Goal: Task Accomplishment & Management: Manage account settings

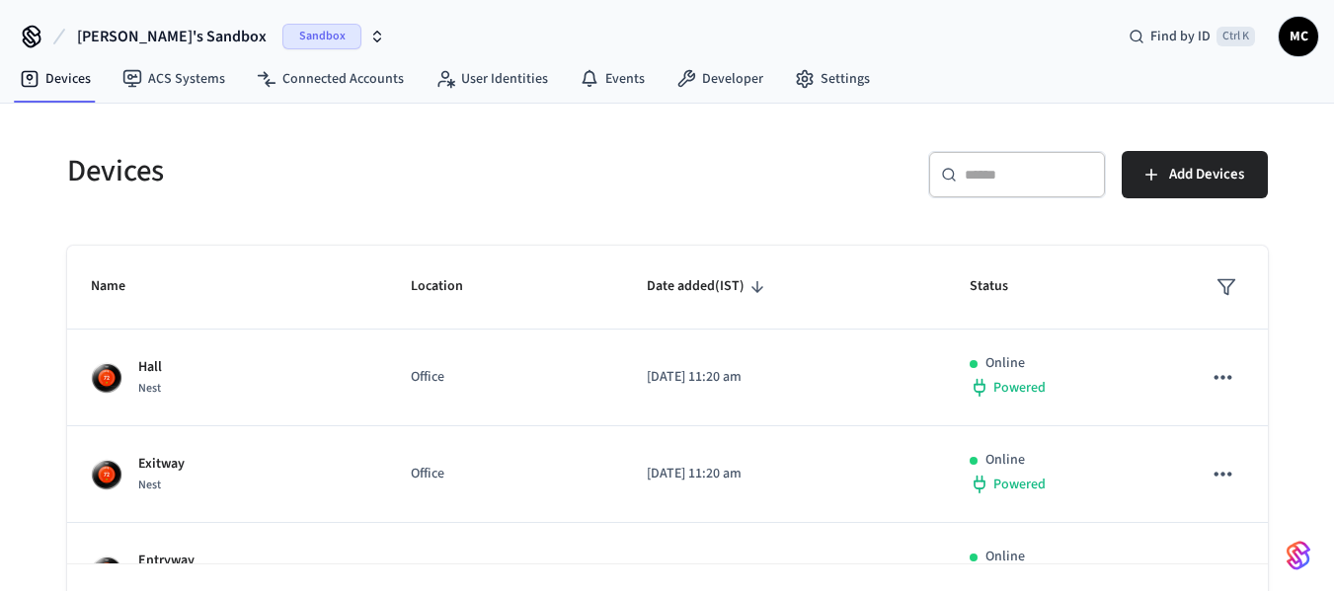
click at [291, 43] on span "Sandbox" at bounding box center [321, 37] width 79 height 26
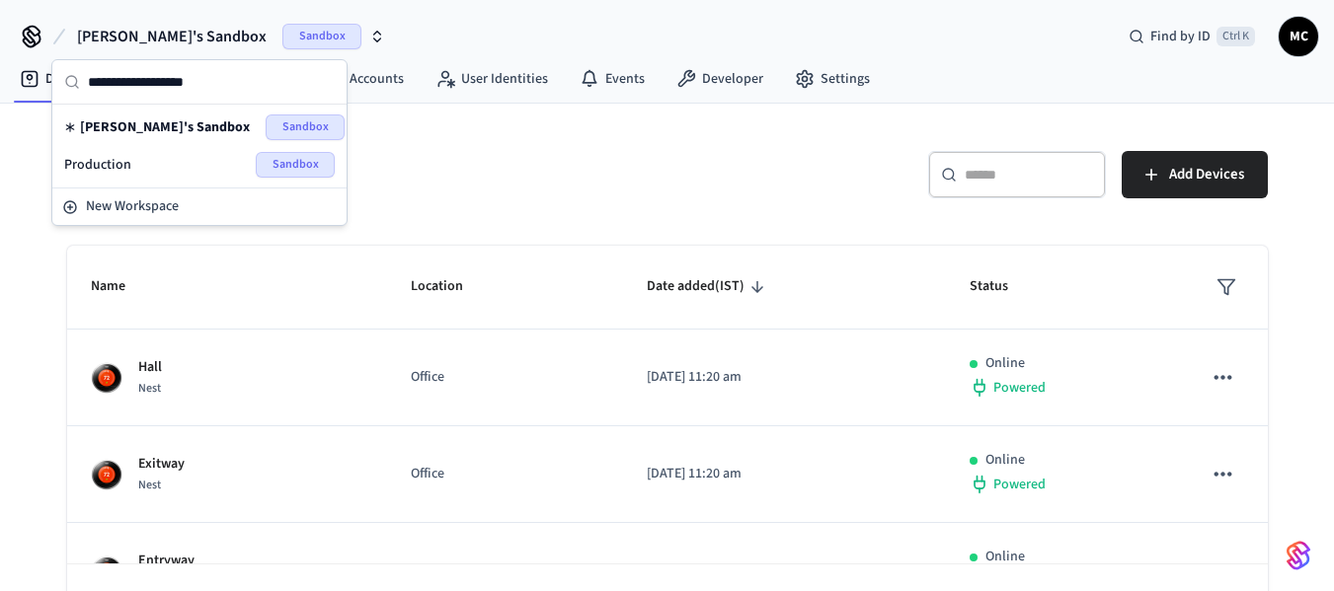
click at [270, 165] on span "Sandbox" at bounding box center [295, 165] width 79 height 26
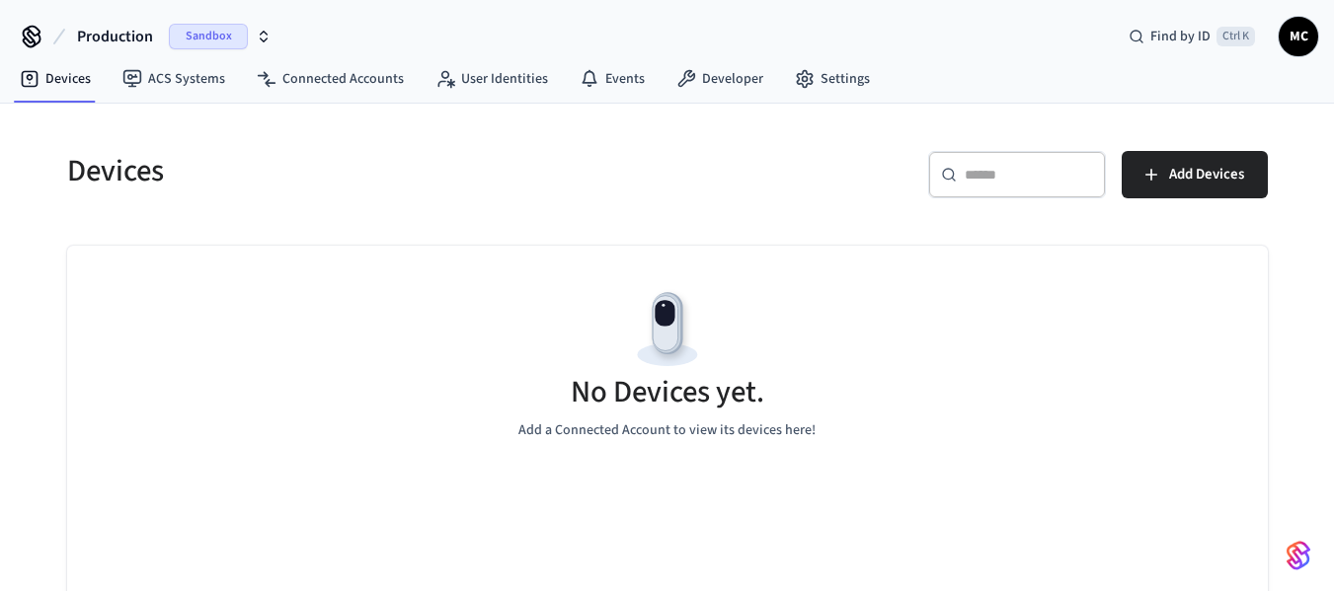
click at [1306, 36] on span "MC" at bounding box center [1298, 37] width 36 height 36
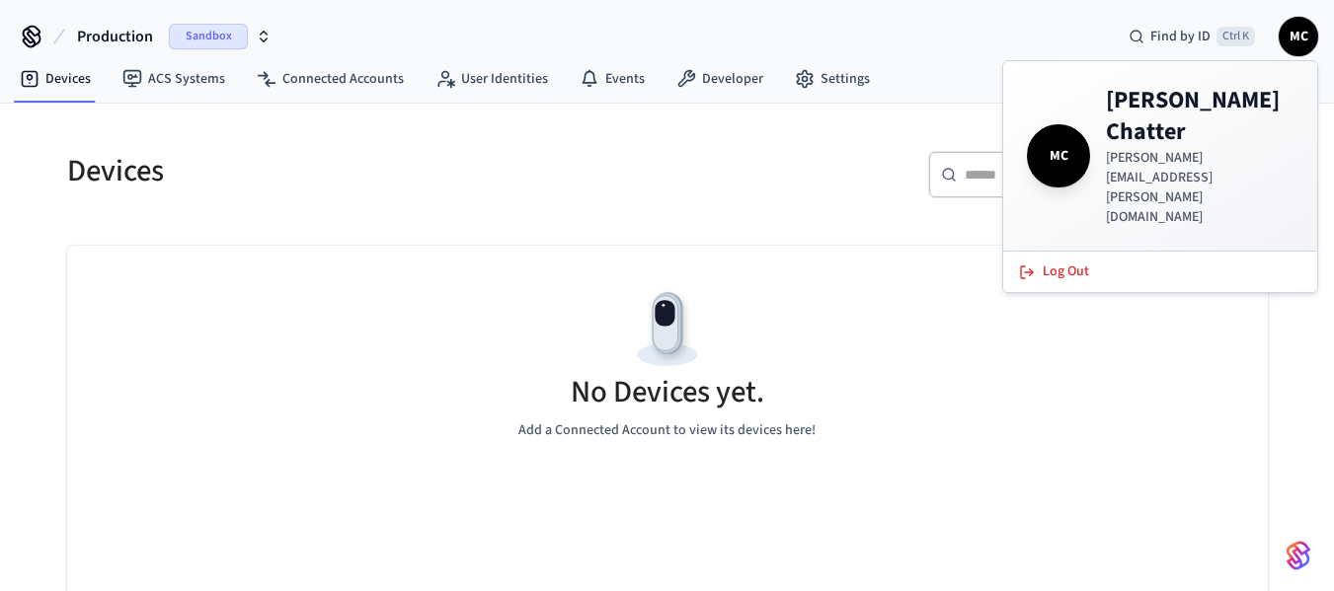
click at [321, 287] on div "No Devices yet. Add a Connected Account to view its devices here!" at bounding box center [667, 363] width 1200 height 235
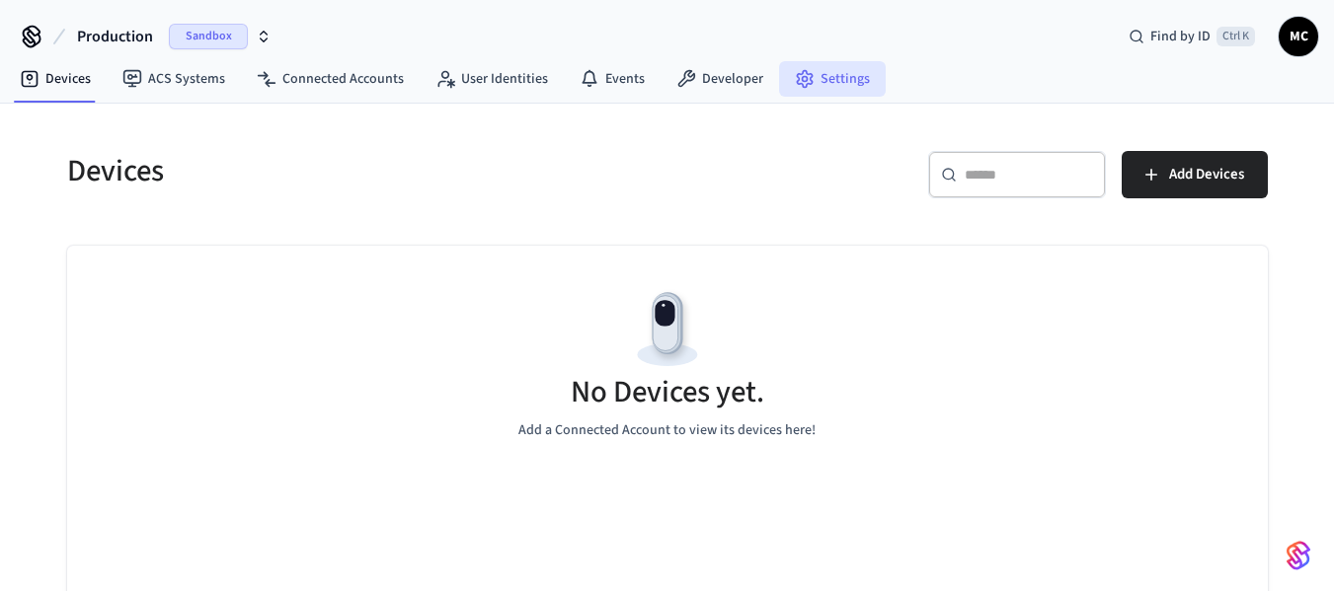
click at [805, 86] on link "Settings" at bounding box center [832, 79] width 107 height 36
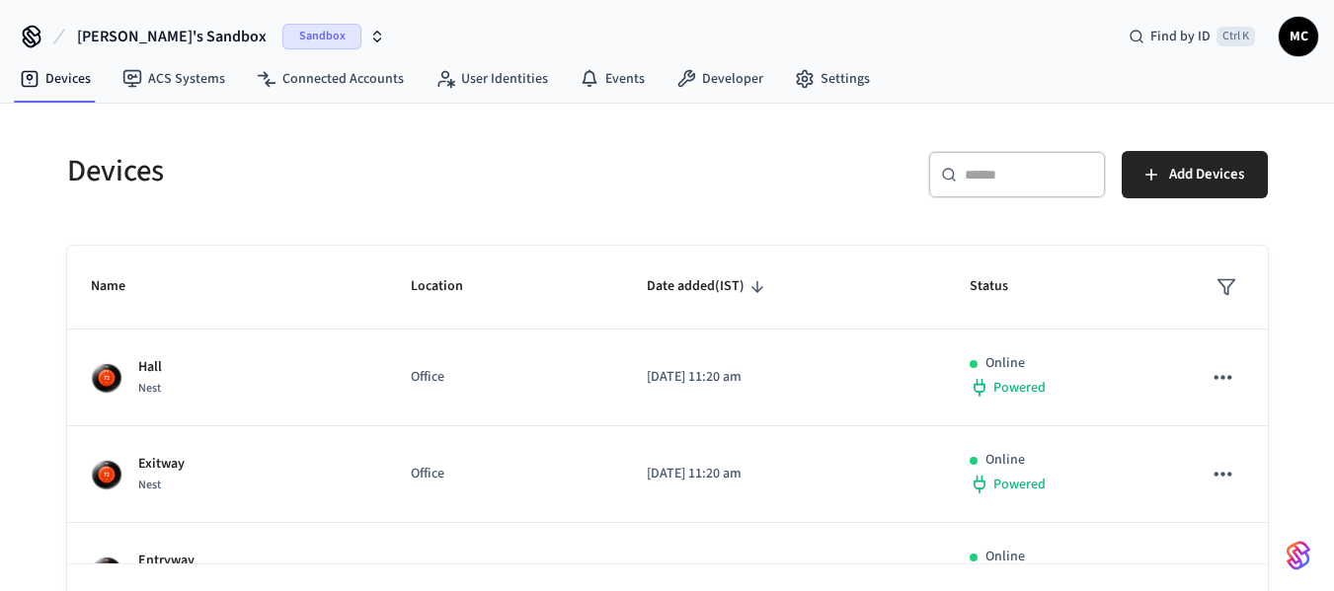
click at [300, 44] on span "Sandbox" at bounding box center [321, 37] width 79 height 26
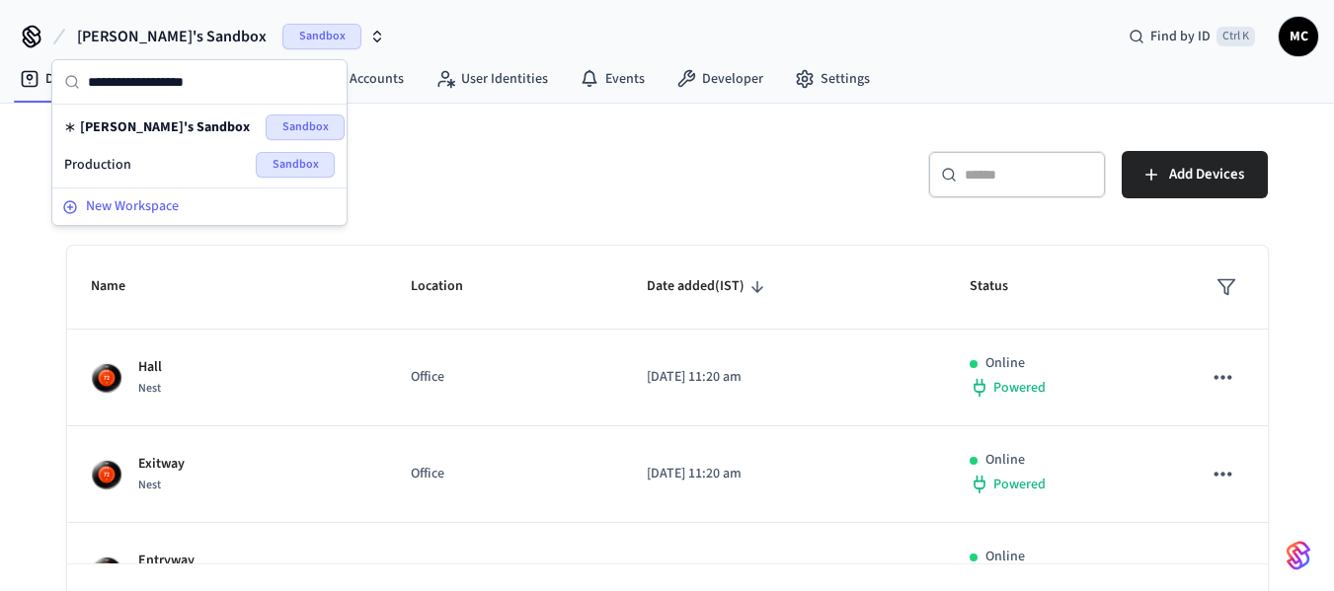
click at [139, 203] on span "New Workspace" at bounding box center [132, 206] width 93 height 21
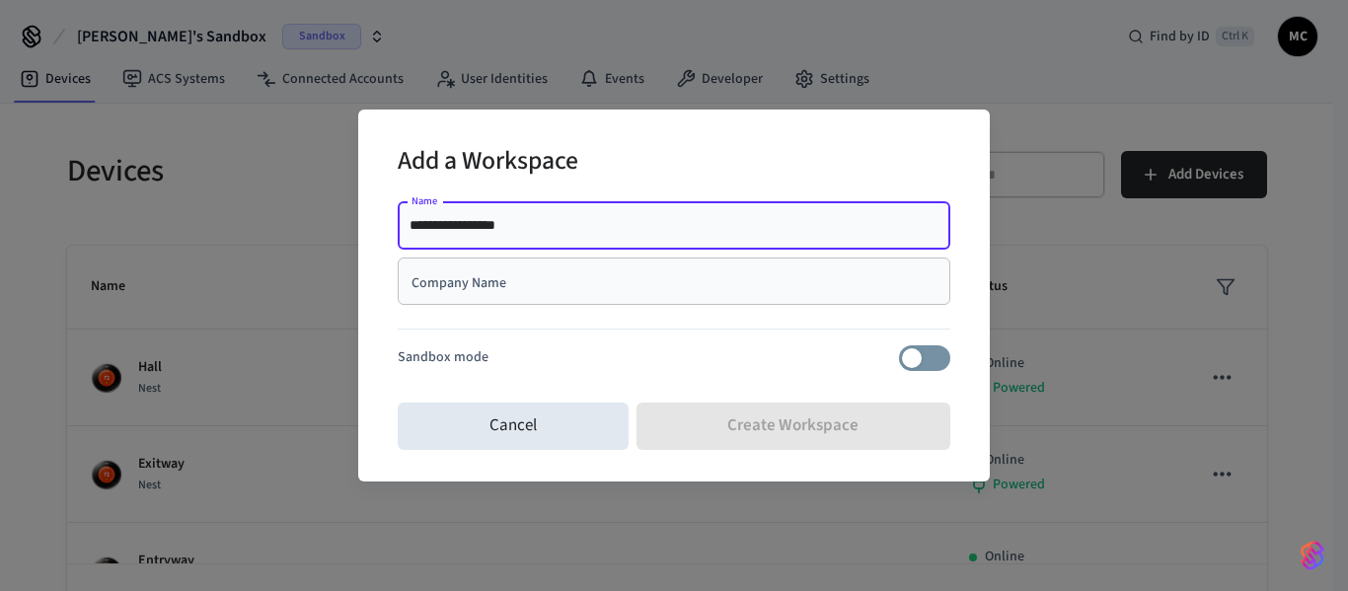
type input "**********"
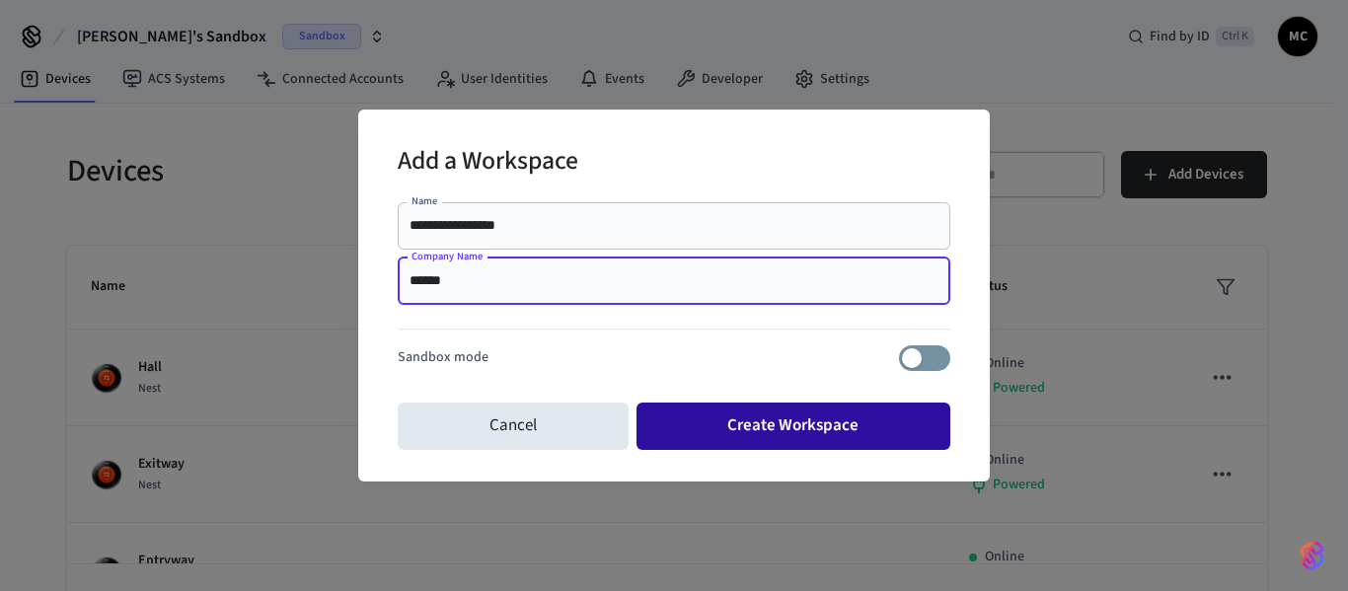
type input "******"
click at [835, 437] on button "Create Workspace" at bounding box center [794, 426] width 315 height 47
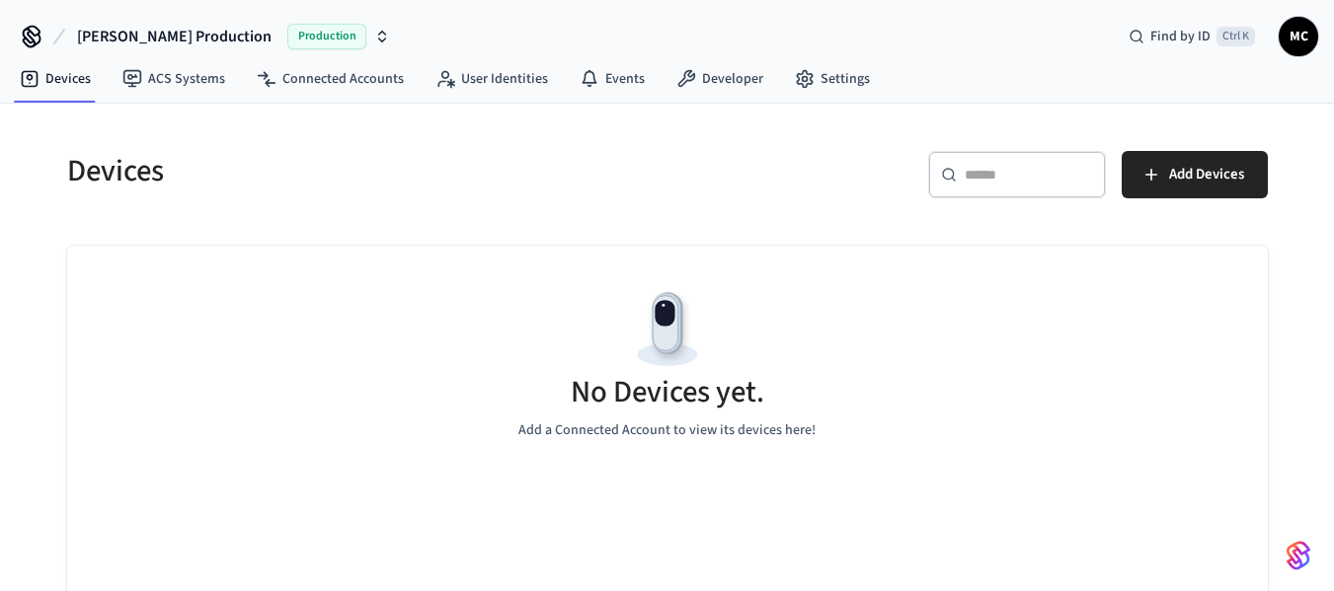
click at [122, 38] on span "Harman Production" at bounding box center [174, 37] width 194 height 24
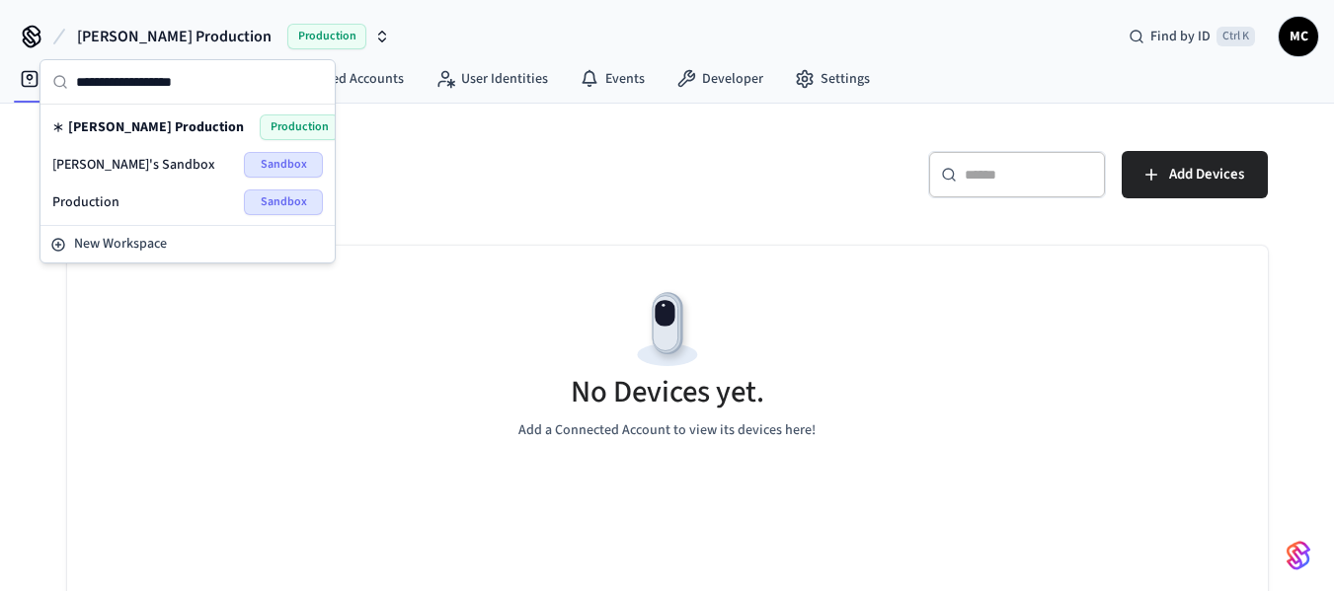
click at [485, 341] on div "No Devices yet. Add a Connected Account to view its devices here!" at bounding box center [667, 363] width 1200 height 235
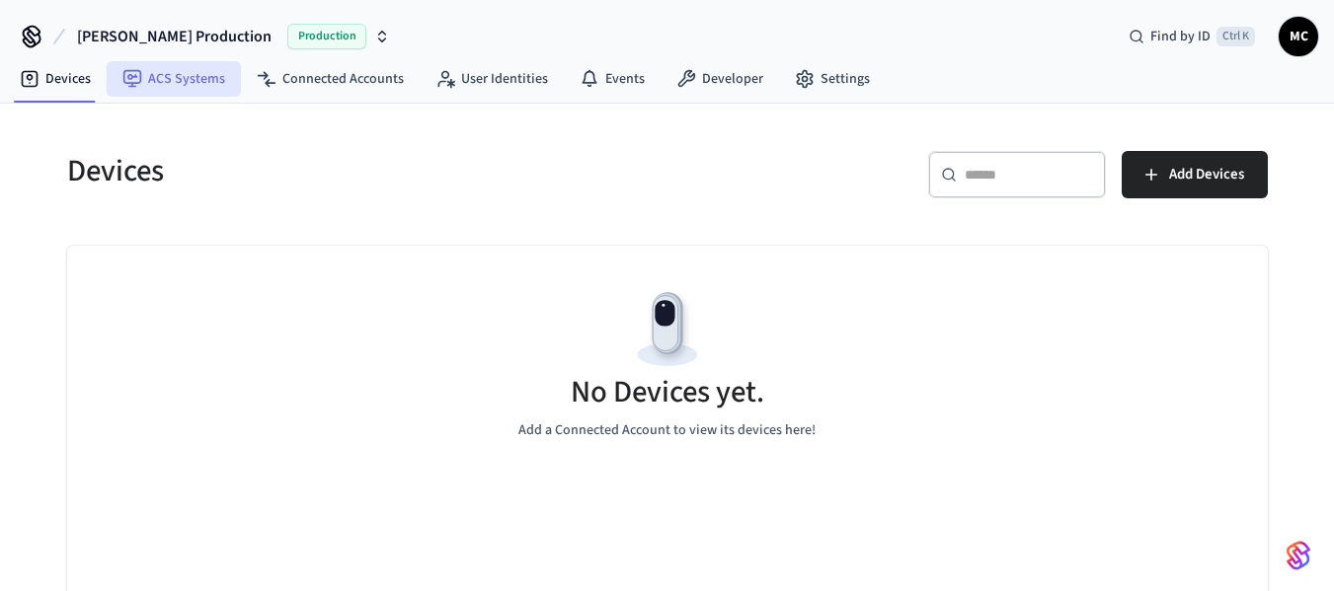
click at [207, 92] on link "ACS Systems" at bounding box center [174, 79] width 134 height 36
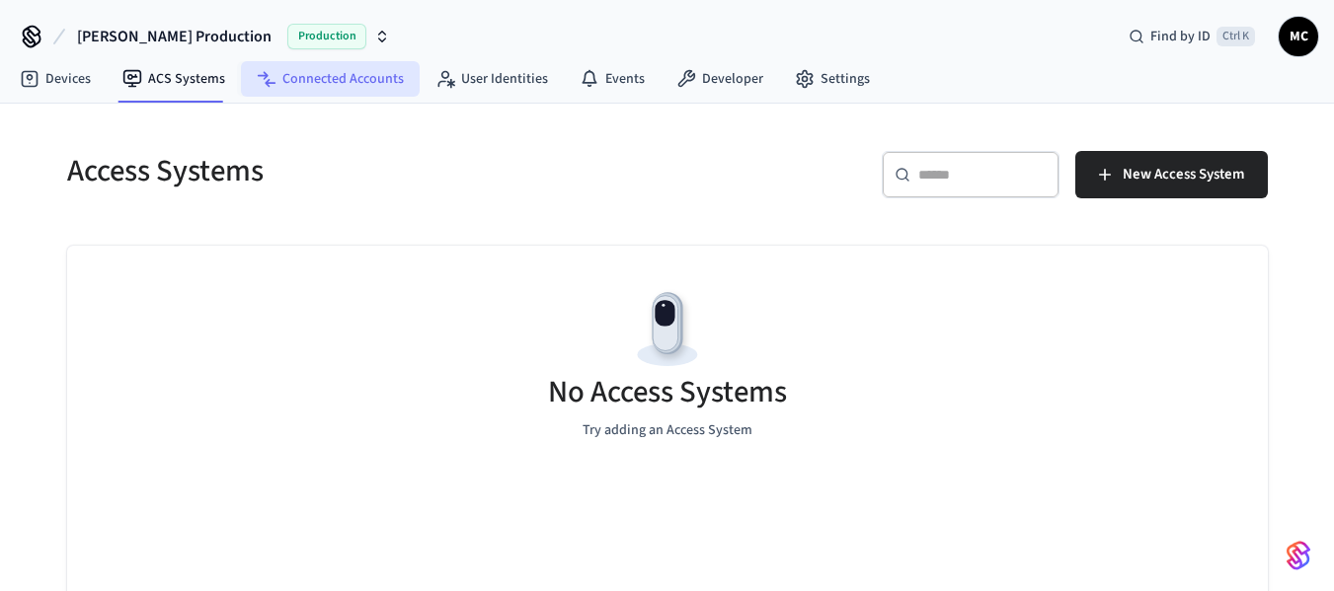
click at [293, 84] on link "Connected Accounts" at bounding box center [330, 79] width 179 height 36
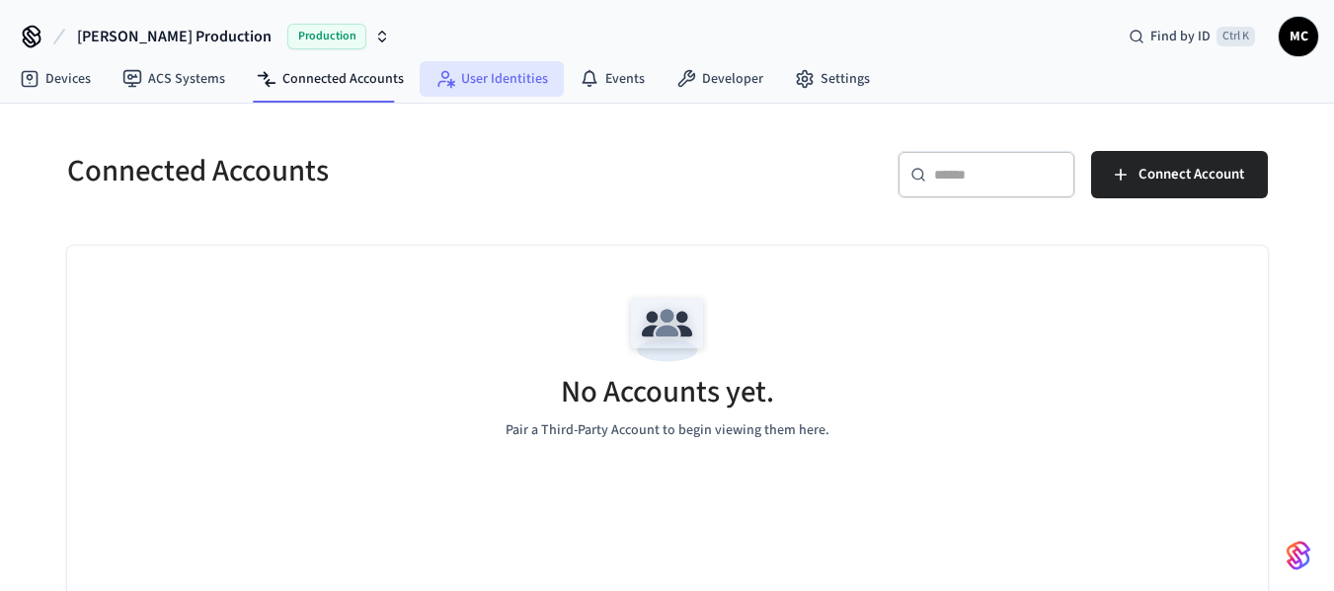
click at [474, 79] on link "User Identities" at bounding box center [492, 79] width 144 height 36
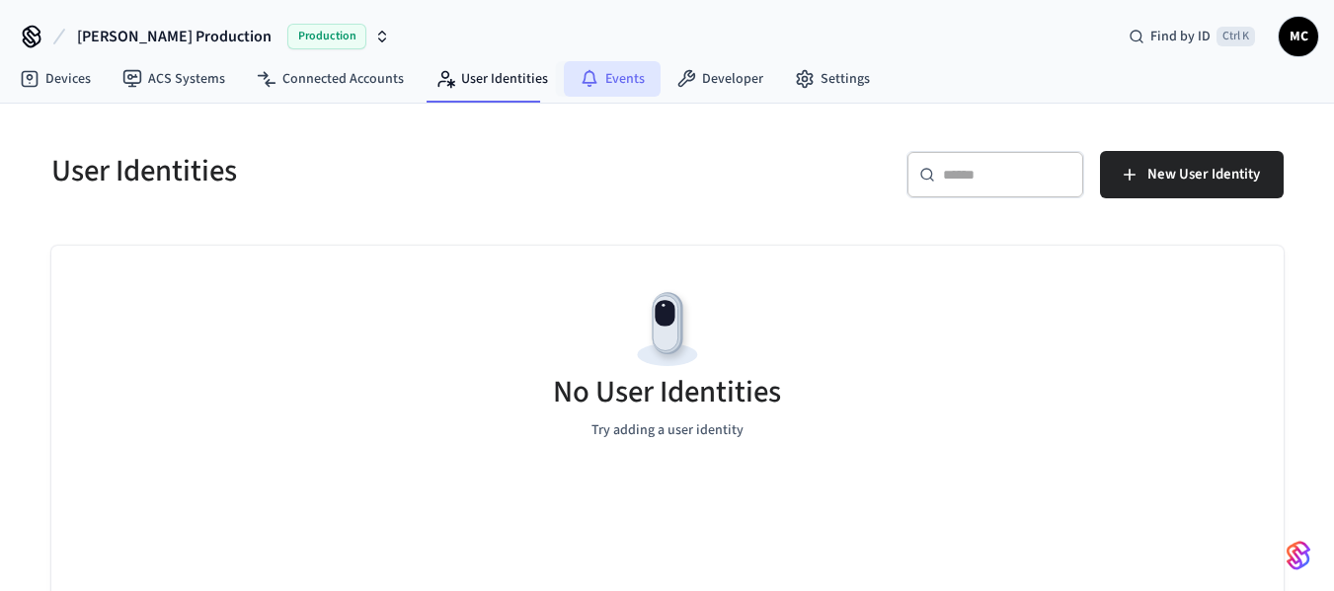
click at [651, 74] on link "Events" at bounding box center [612, 79] width 97 height 36
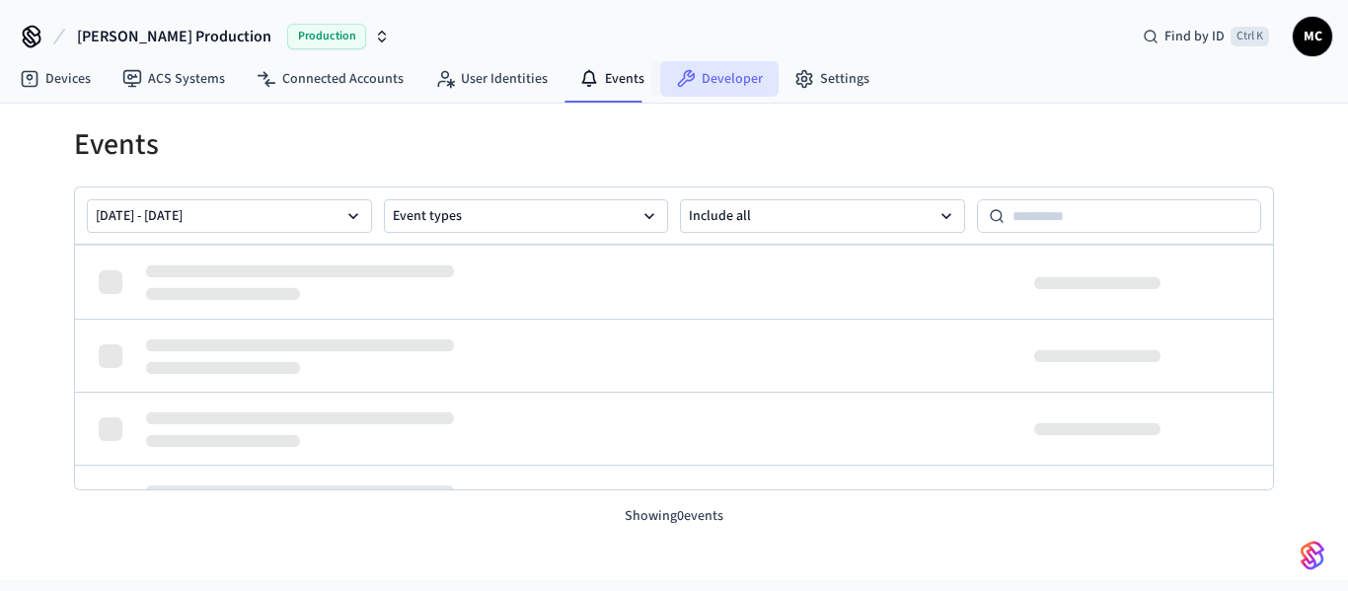
click at [700, 72] on link "Developer" at bounding box center [719, 79] width 118 height 36
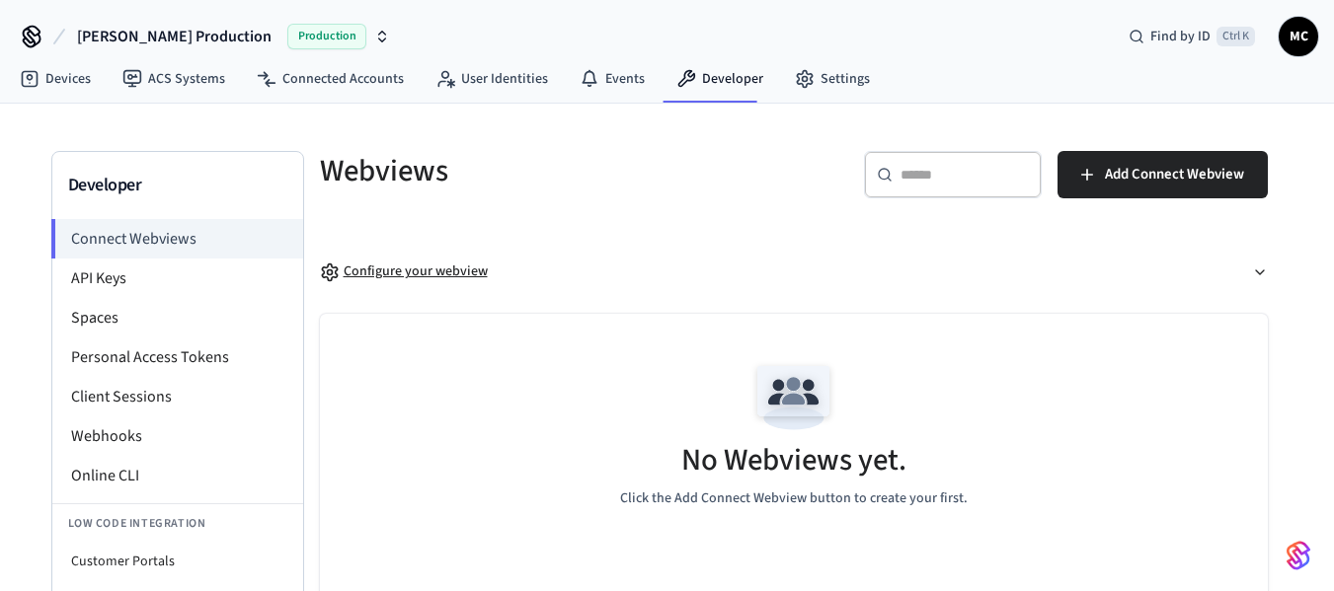
scroll to position [99, 0]
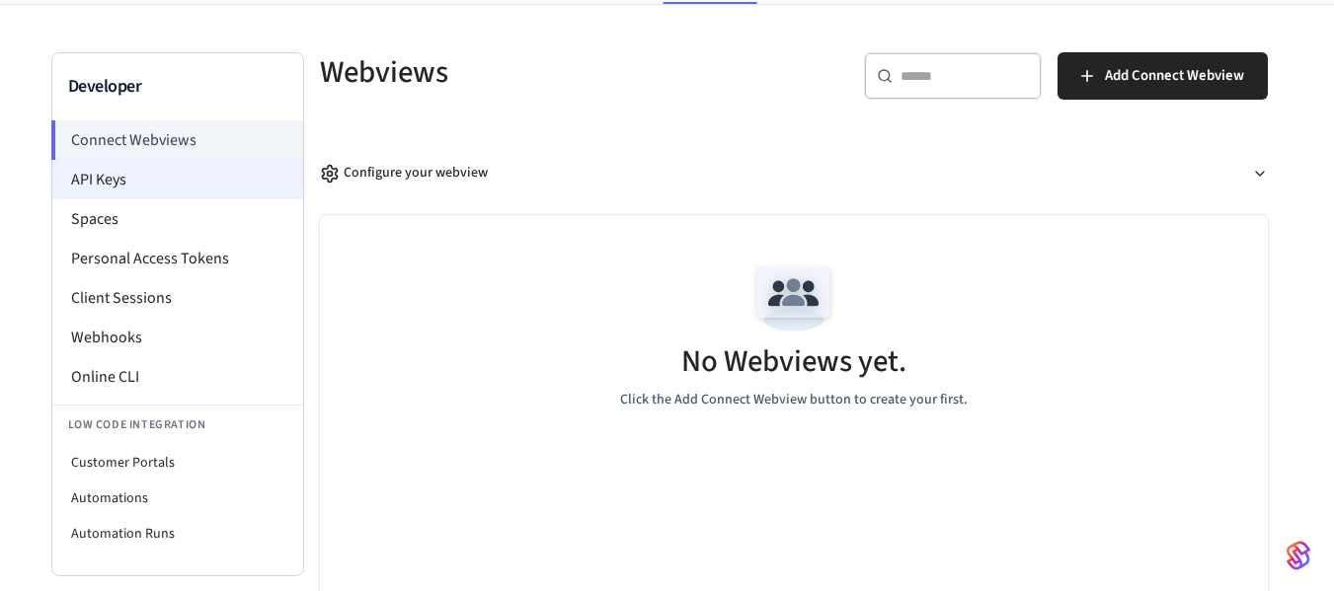
click at [107, 175] on li "API Keys" at bounding box center [177, 179] width 251 height 39
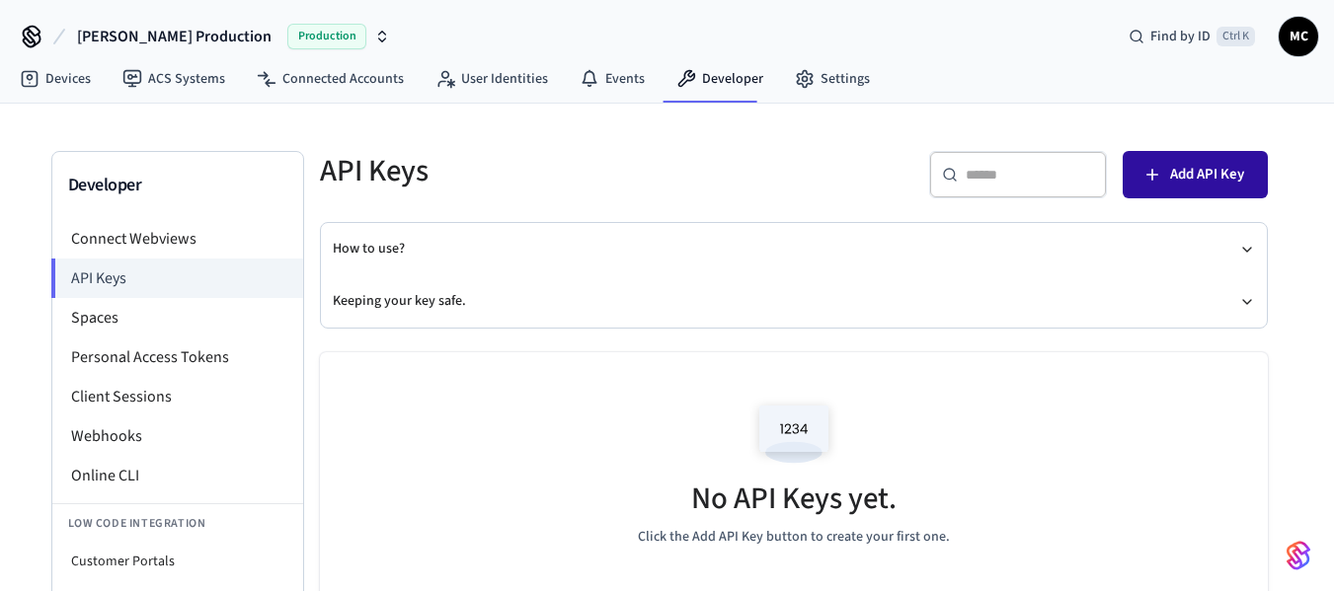
click at [1192, 197] on button "Add API Key" at bounding box center [1194, 174] width 145 height 47
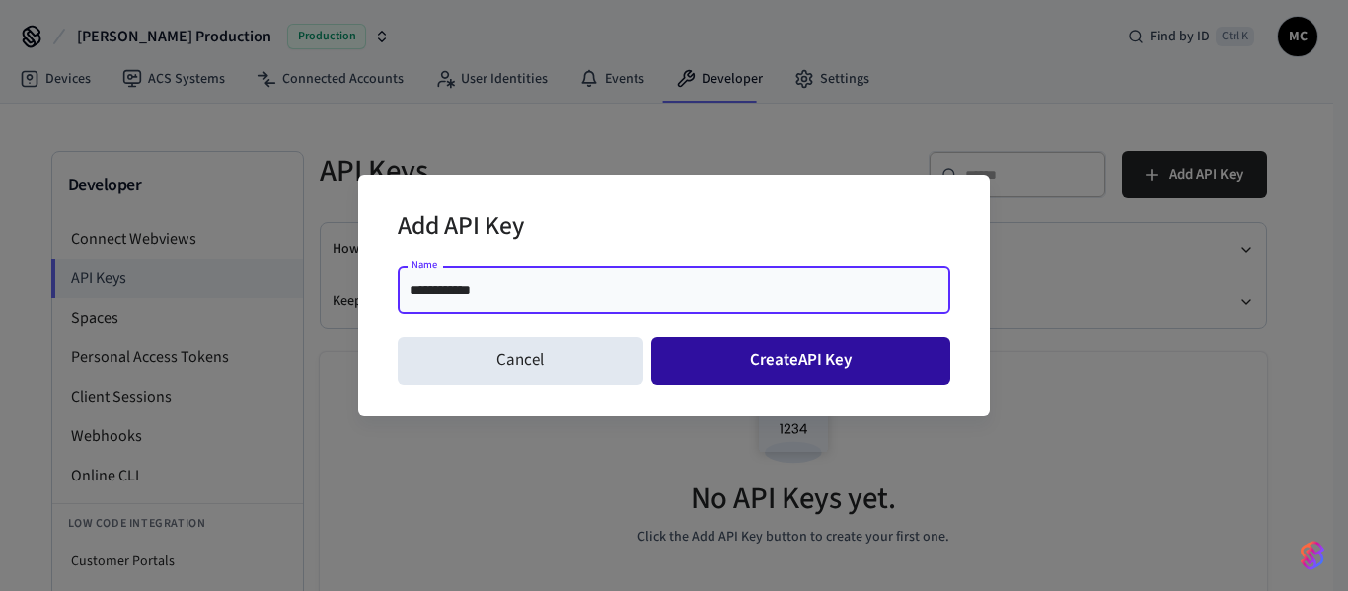
type input "**********"
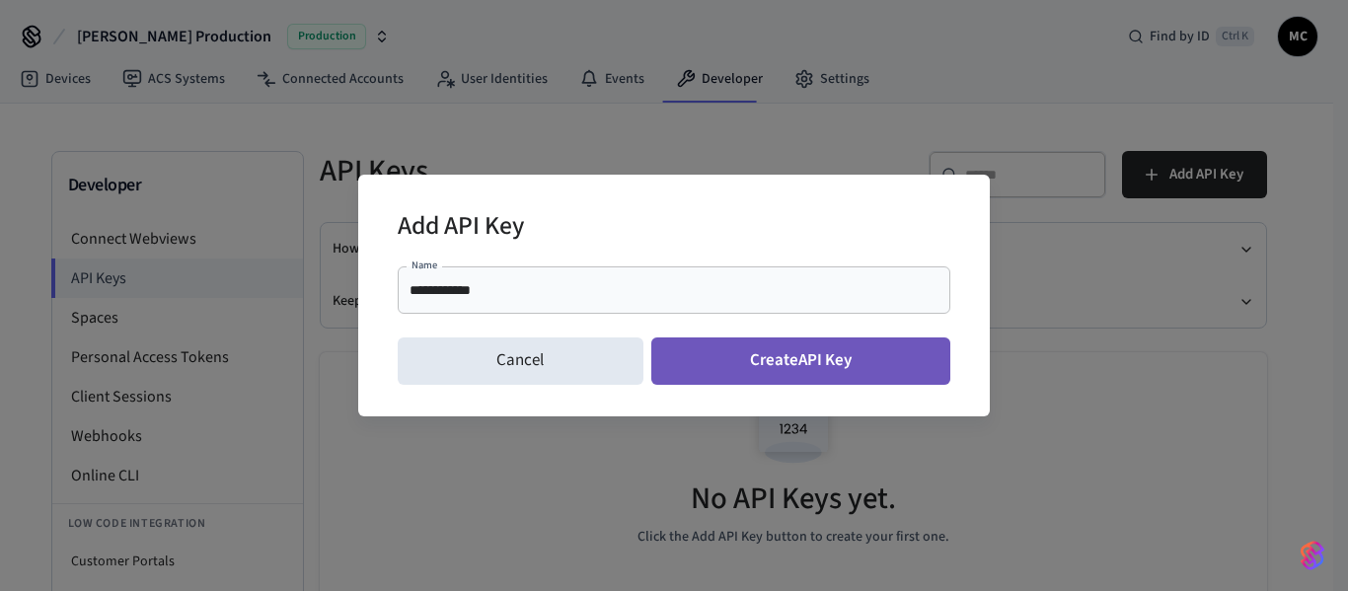
click at [847, 378] on button "Create API Key" at bounding box center [802, 361] width 300 height 47
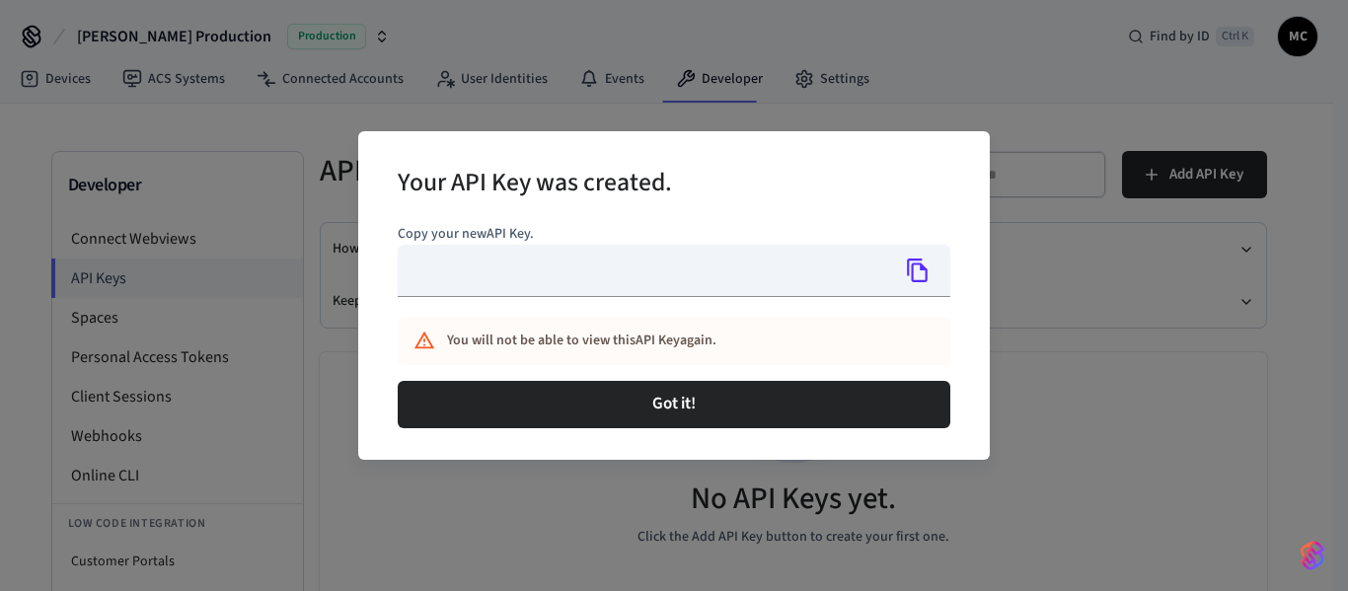
type input "**********"
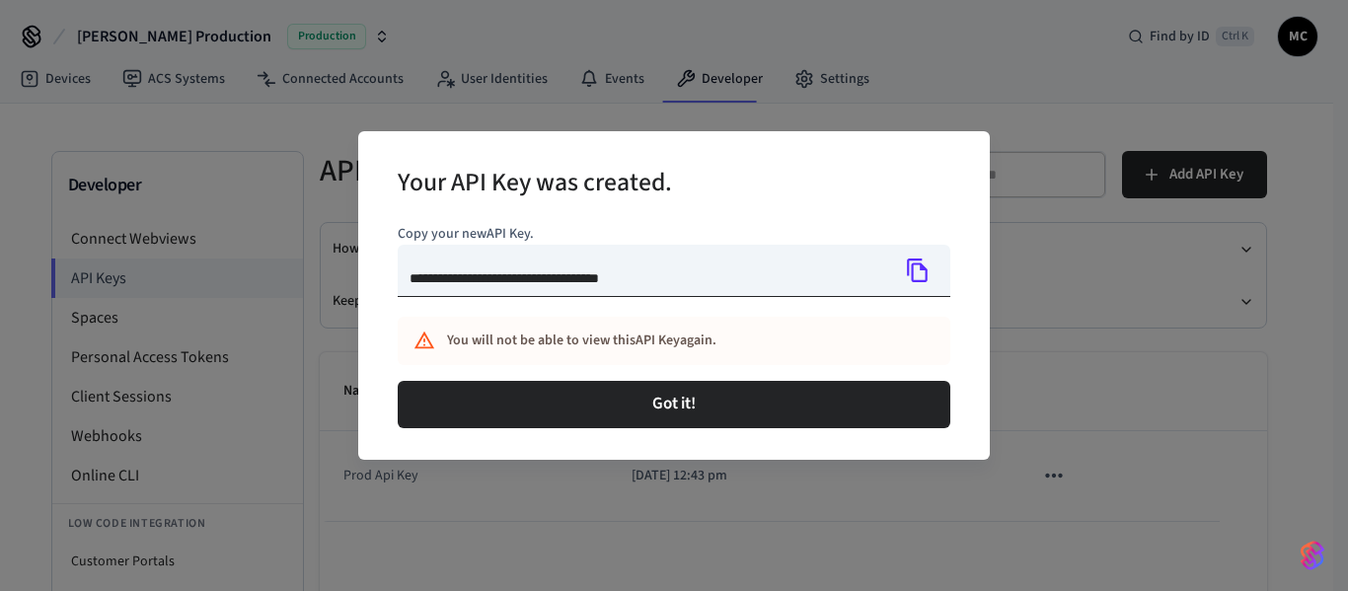
click at [915, 272] on icon "Copy" at bounding box center [918, 271] width 26 height 26
click at [917, 269] on icon "Copy" at bounding box center [918, 271] width 26 height 26
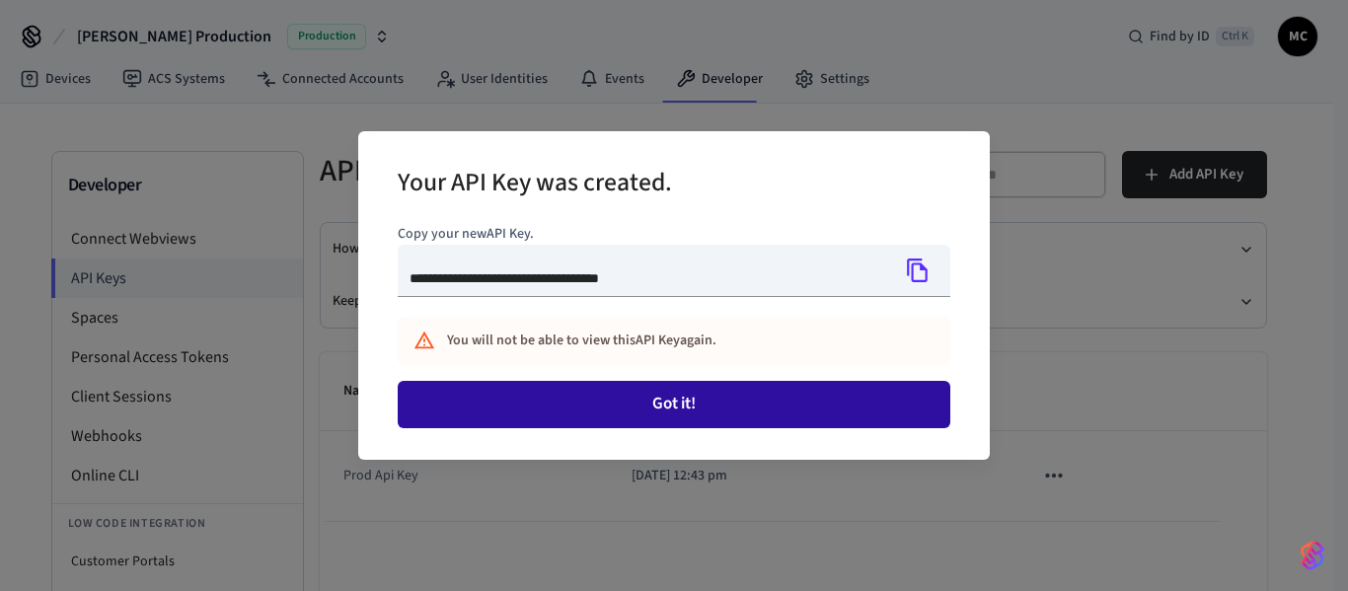
click at [774, 395] on button "Got it!" at bounding box center [674, 404] width 553 height 47
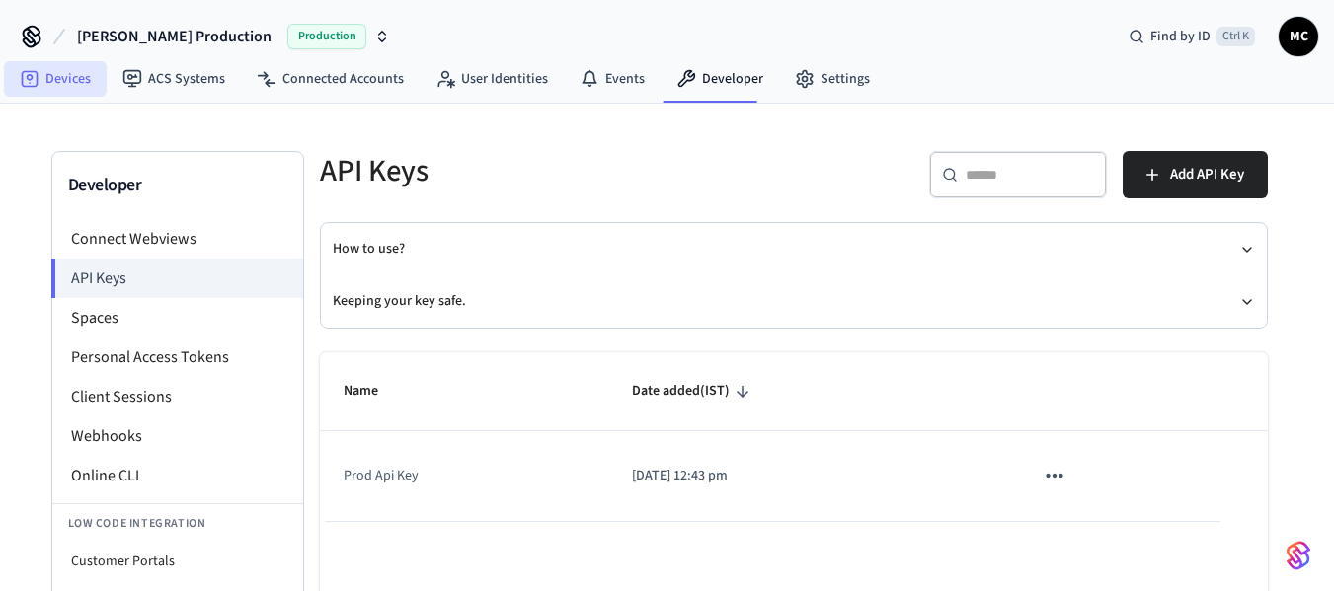
click at [81, 89] on link "Devices" at bounding box center [55, 79] width 103 height 36
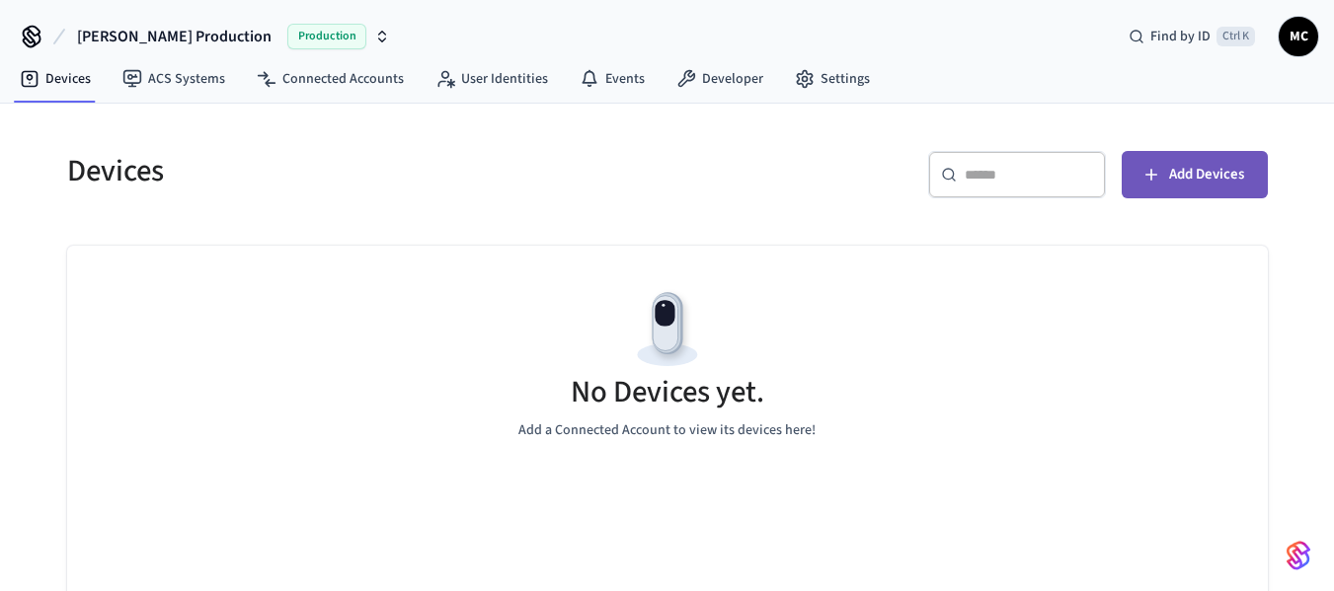
click at [1207, 187] on span "Add Devices" at bounding box center [1206, 175] width 75 height 26
click at [815, 370] on div "No Devices yet. Add a Connected Account to view its devices here!" at bounding box center [667, 363] width 1200 height 235
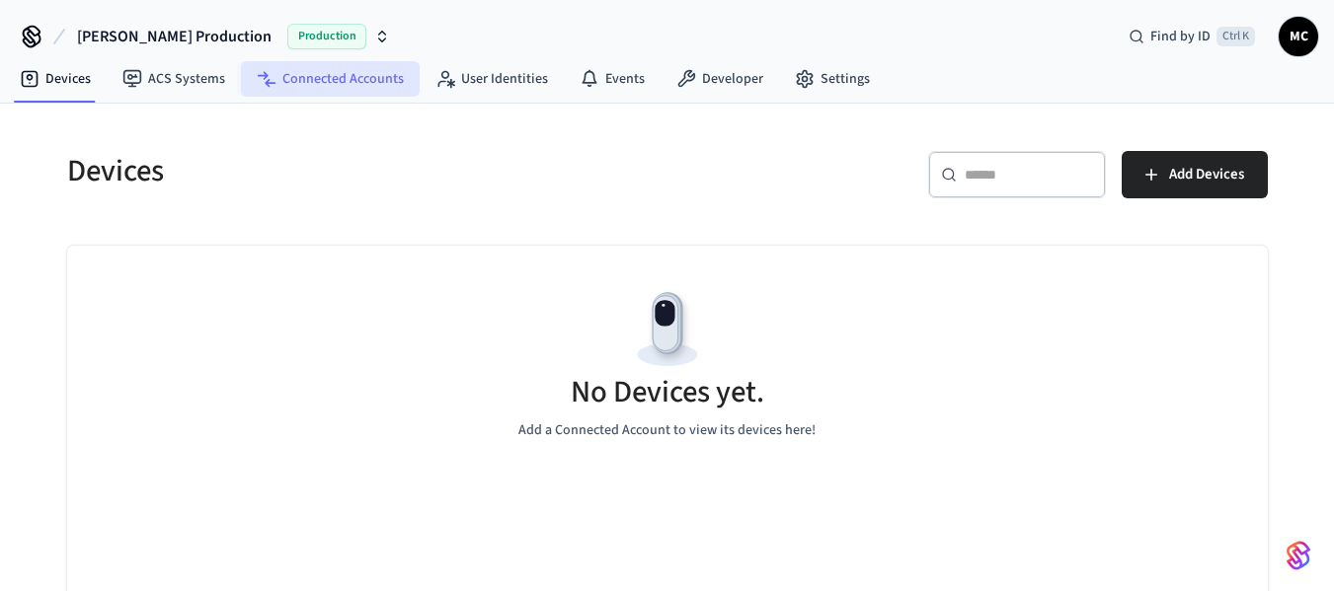
click at [326, 91] on link "Connected Accounts" at bounding box center [330, 79] width 179 height 36
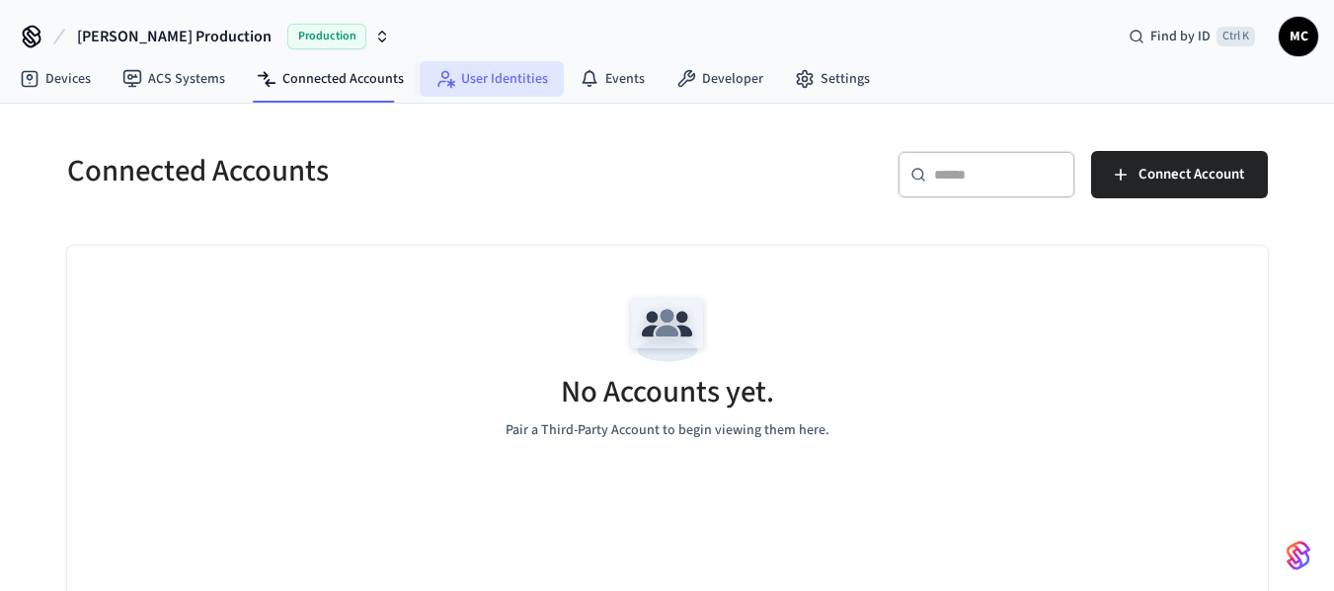
click at [420, 83] on link "User Identities" at bounding box center [492, 79] width 144 height 36
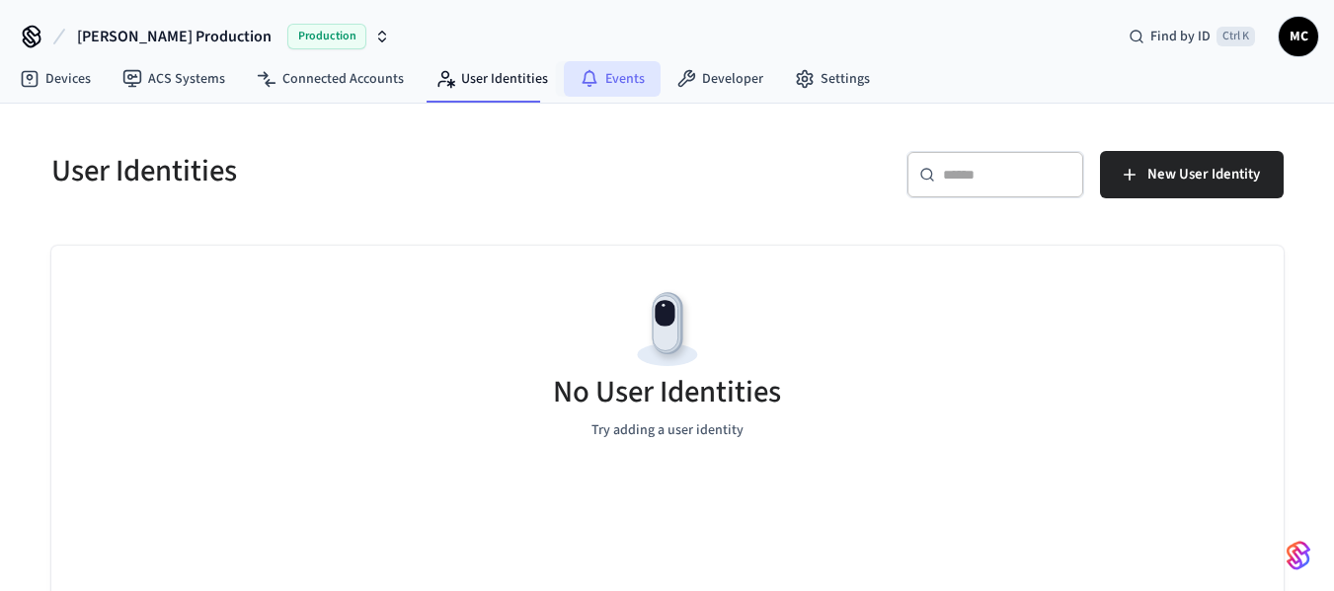
click at [584, 80] on icon at bounding box center [589, 79] width 20 height 20
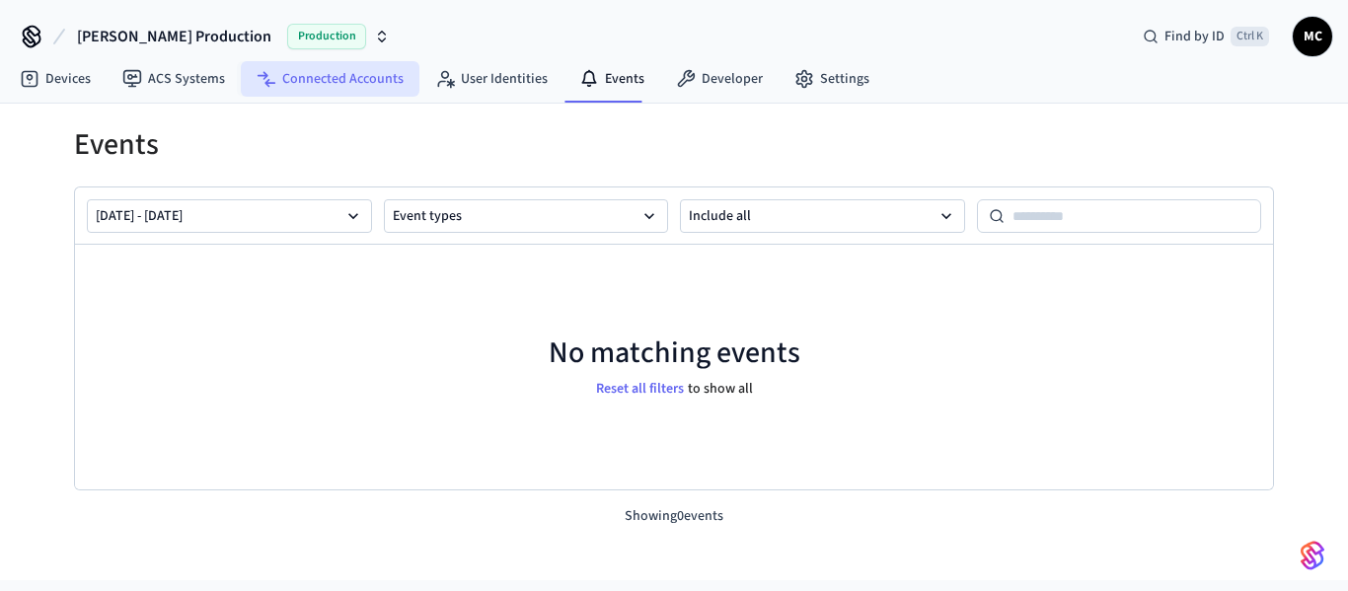
click at [274, 80] on link "Connected Accounts" at bounding box center [330, 79] width 179 height 36
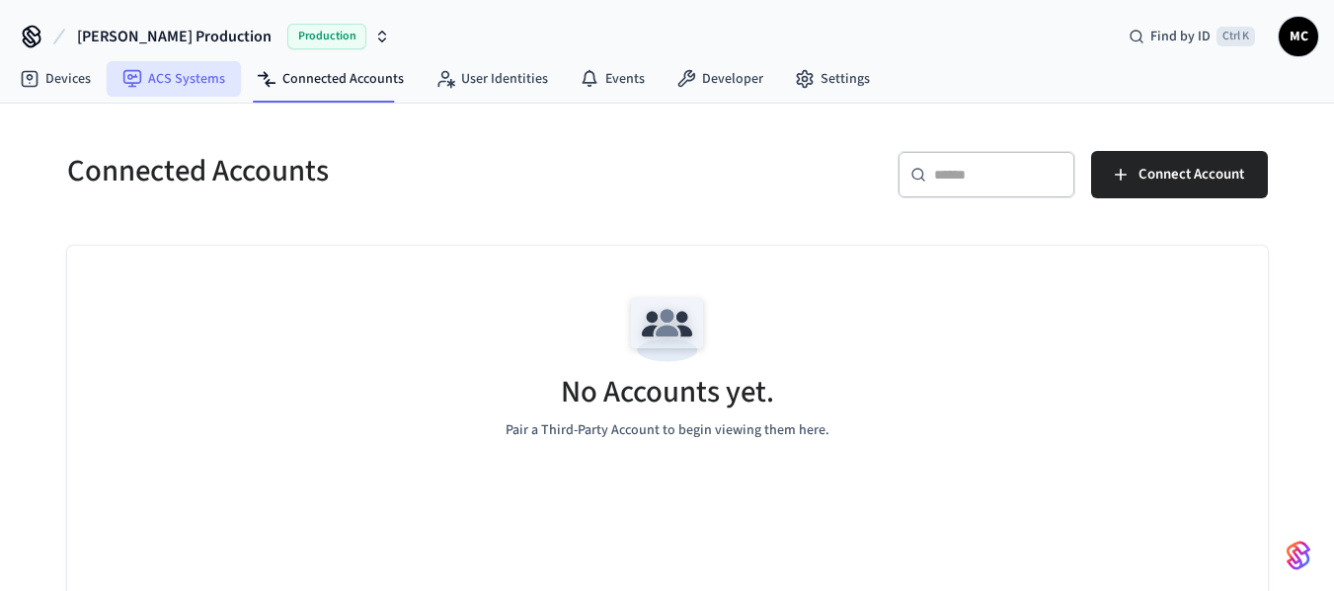
click at [182, 86] on link "ACS Systems" at bounding box center [174, 79] width 134 height 36
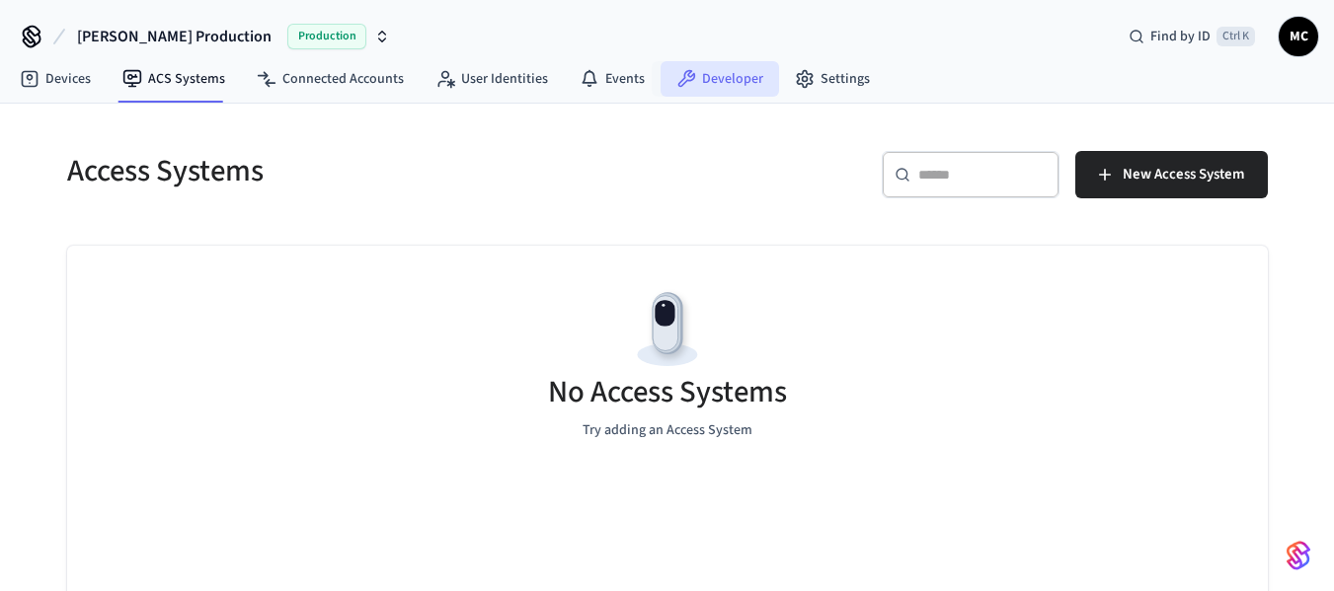
click at [732, 87] on link "Developer" at bounding box center [719, 79] width 118 height 36
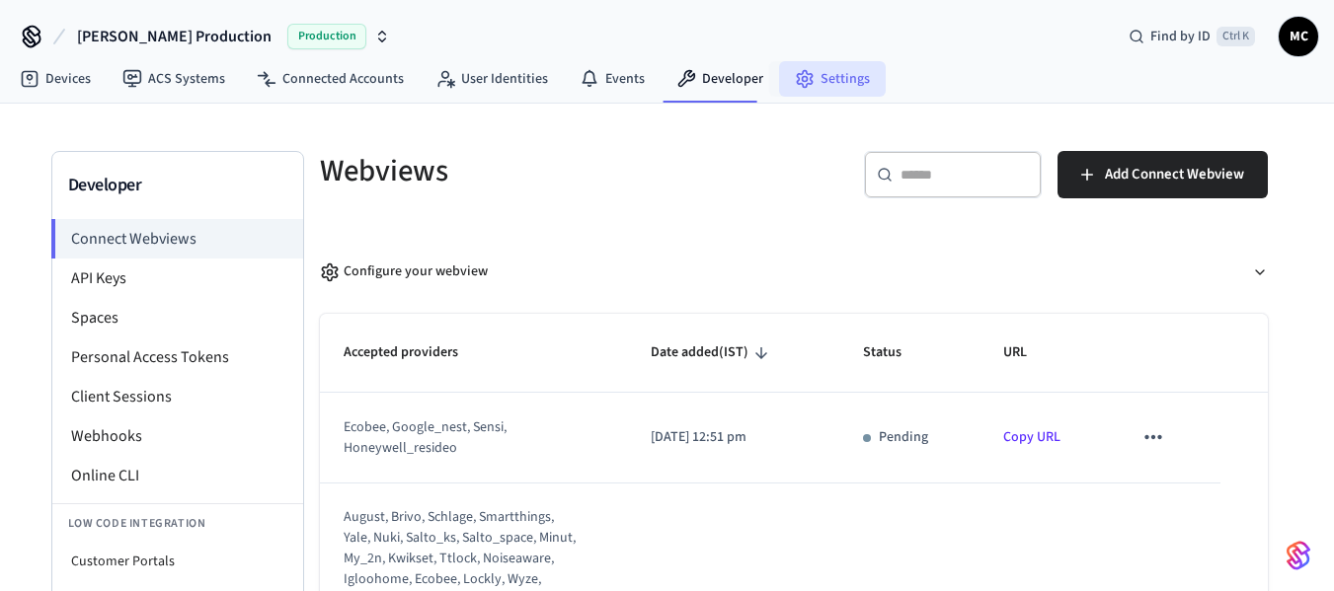
click at [807, 72] on link "Settings" at bounding box center [832, 79] width 107 height 36
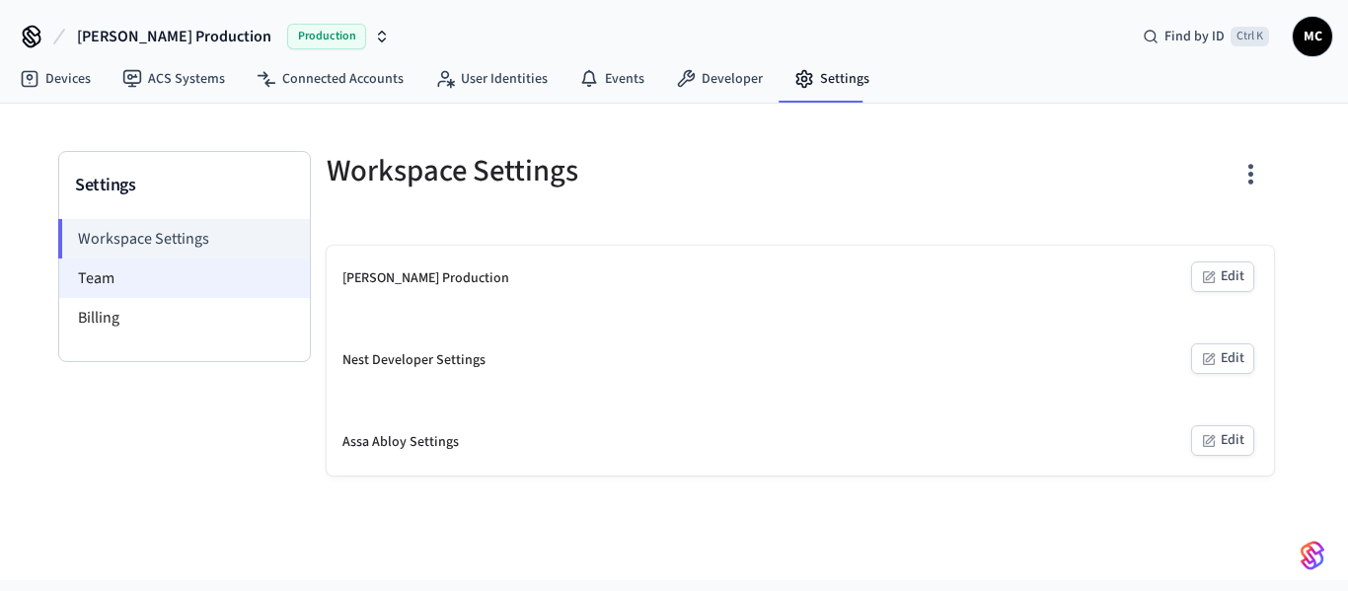
click at [156, 279] on li "Team" at bounding box center [184, 278] width 251 height 39
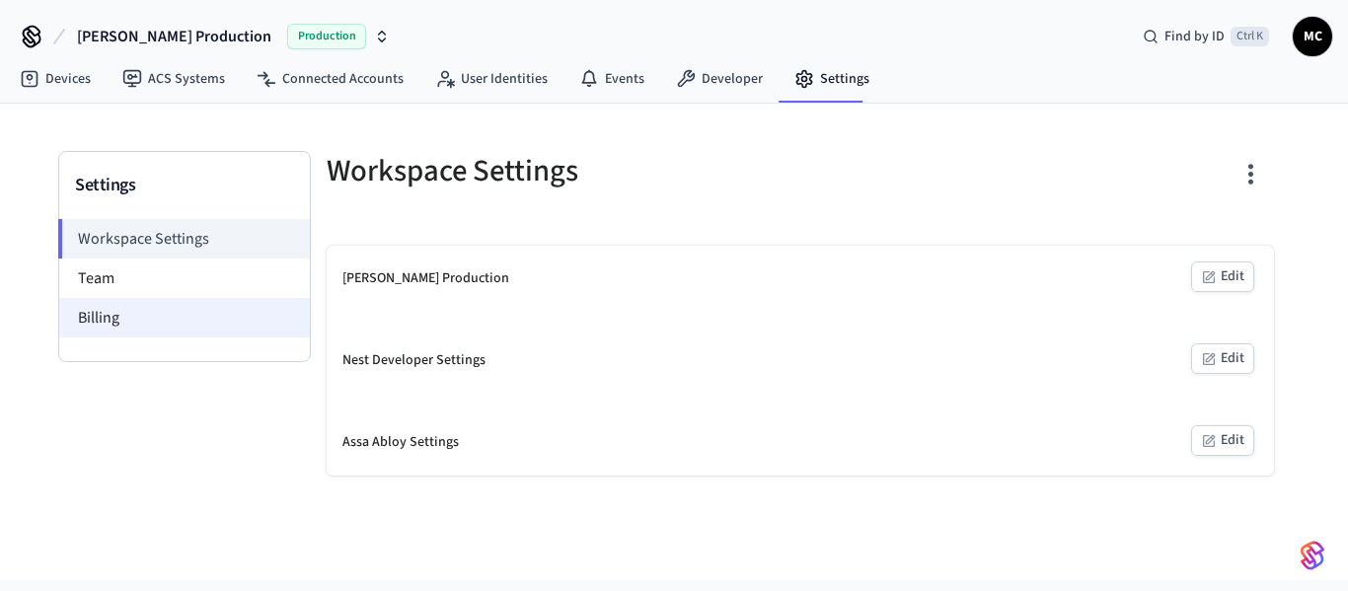
click at [167, 318] on li "Billing" at bounding box center [184, 317] width 251 height 39
